Goal: Navigation & Orientation: Understand site structure

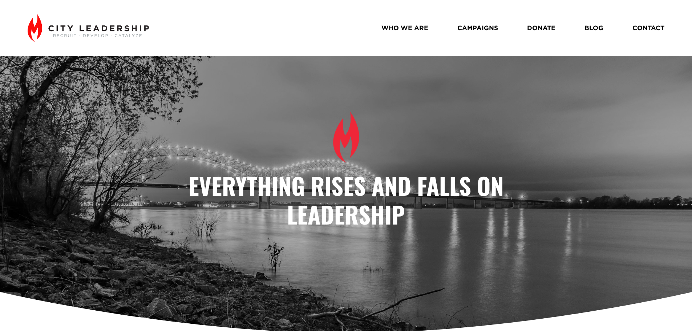
click at [417, 29] on link "WHO WE ARE" at bounding box center [404, 27] width 47 height 13
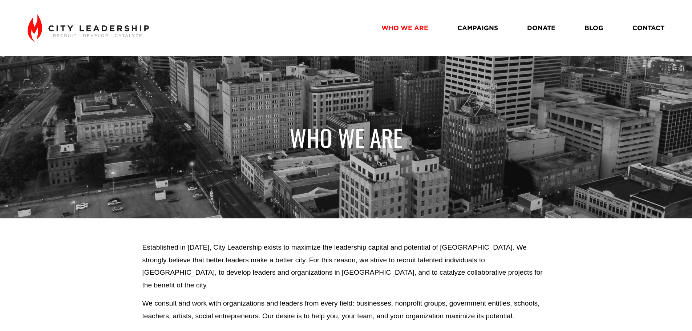
click at [479, 24] on link "CAMPAIGNS" at bounding box center [477, 27] width 41 height 13
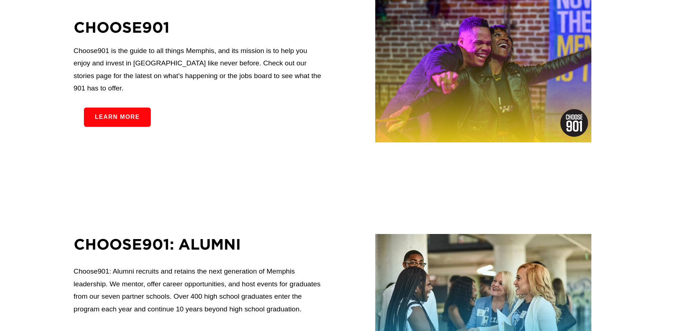
scroll to position [281, 0]
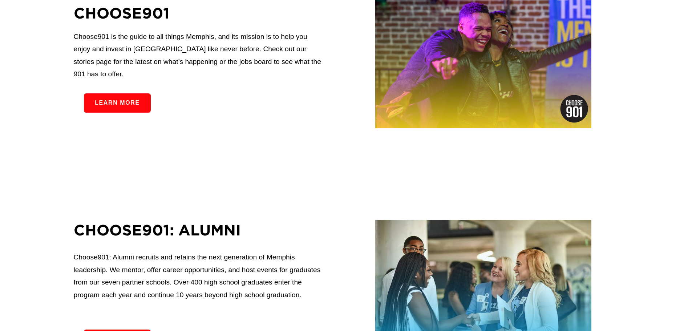
click at [113, 99] on link "Learn more" at bounding box center [117, 102] width 67 height 19
